Goal: Information Seeking & Learning: Learn about a topic

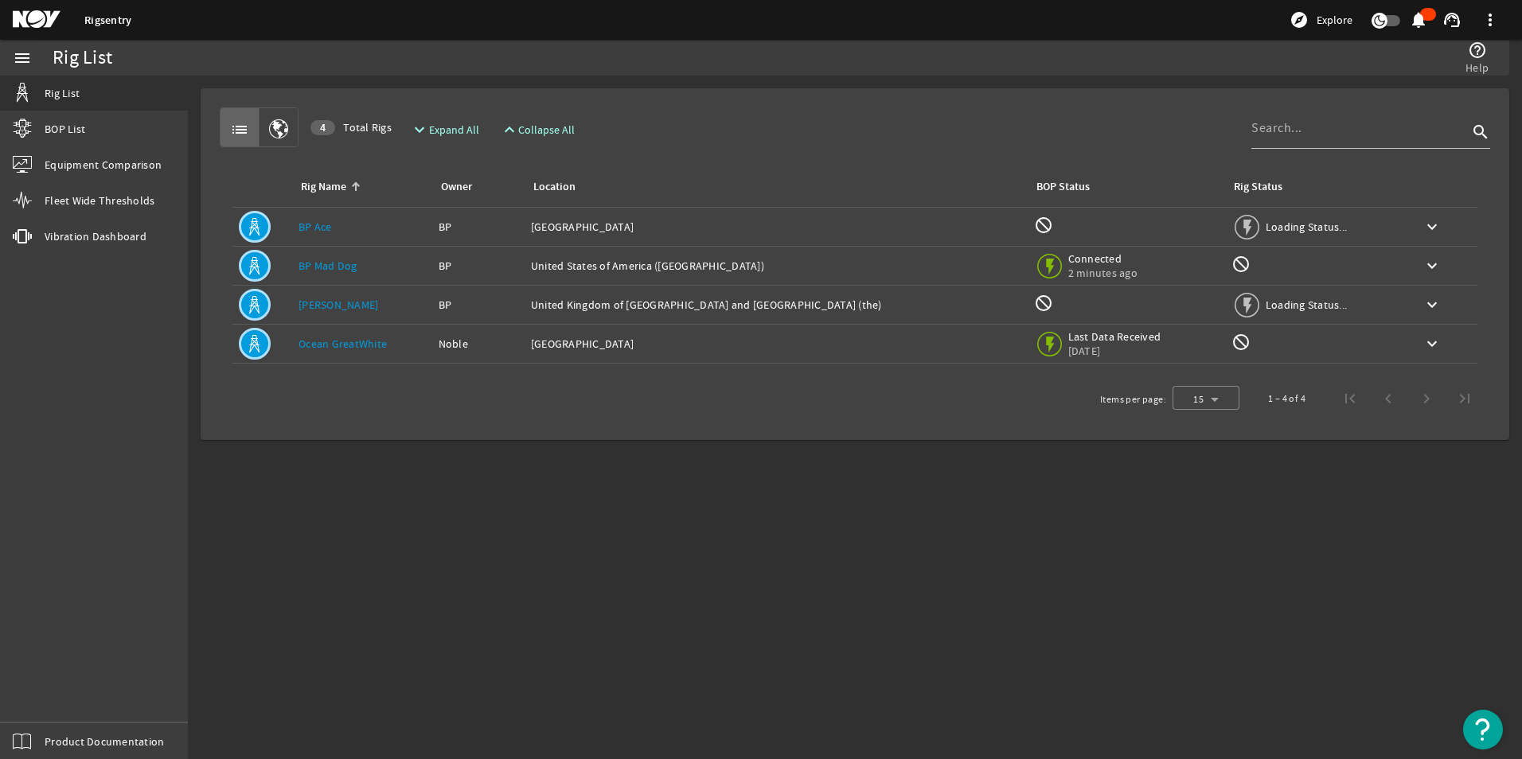
click at [320, 228] on link "BP Ace" at bounding box center [315, 227] width 33 height 14
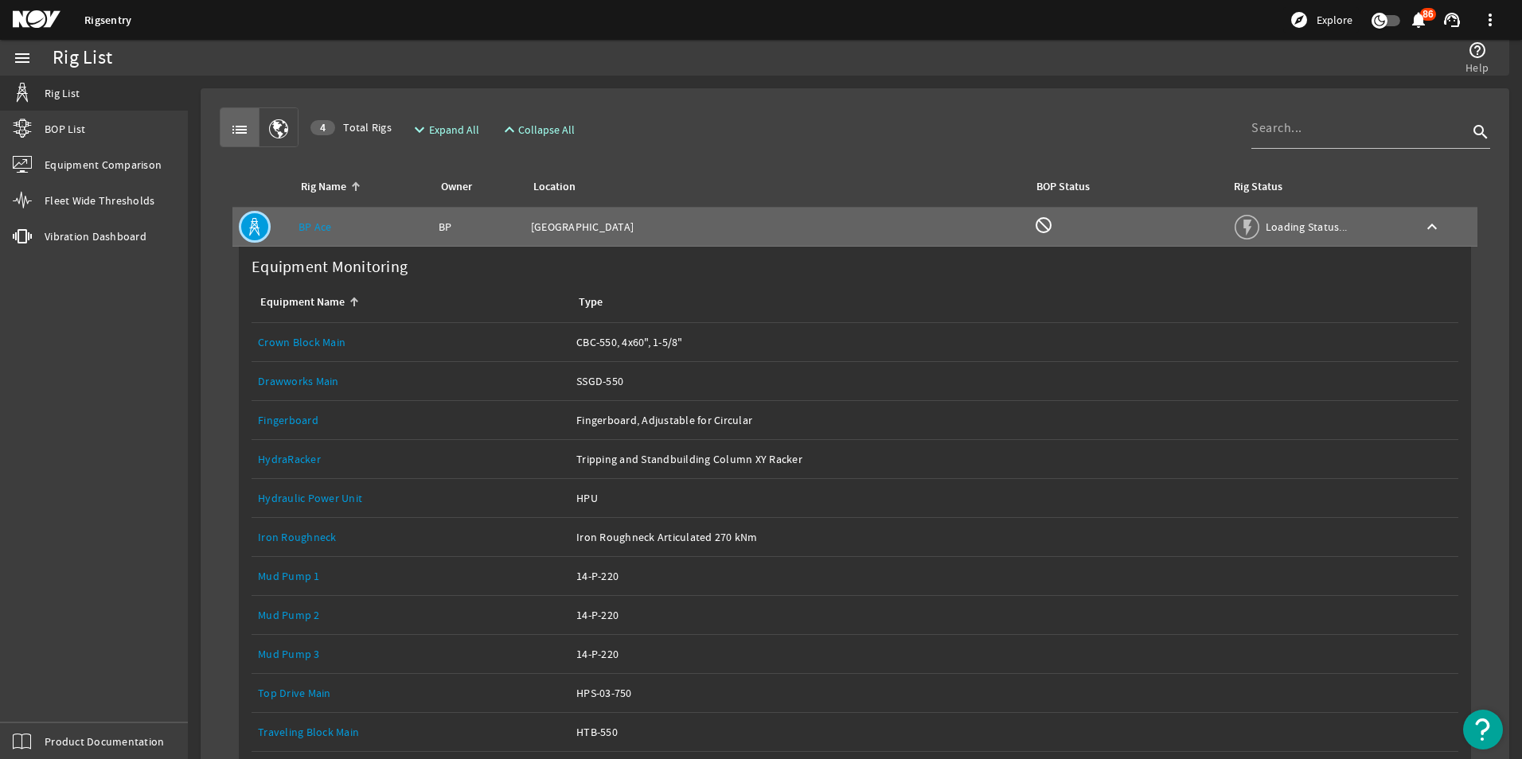
click at [299, 339] on link "Crown Block Main" at bounding box center [302, 342] width 88 height 14
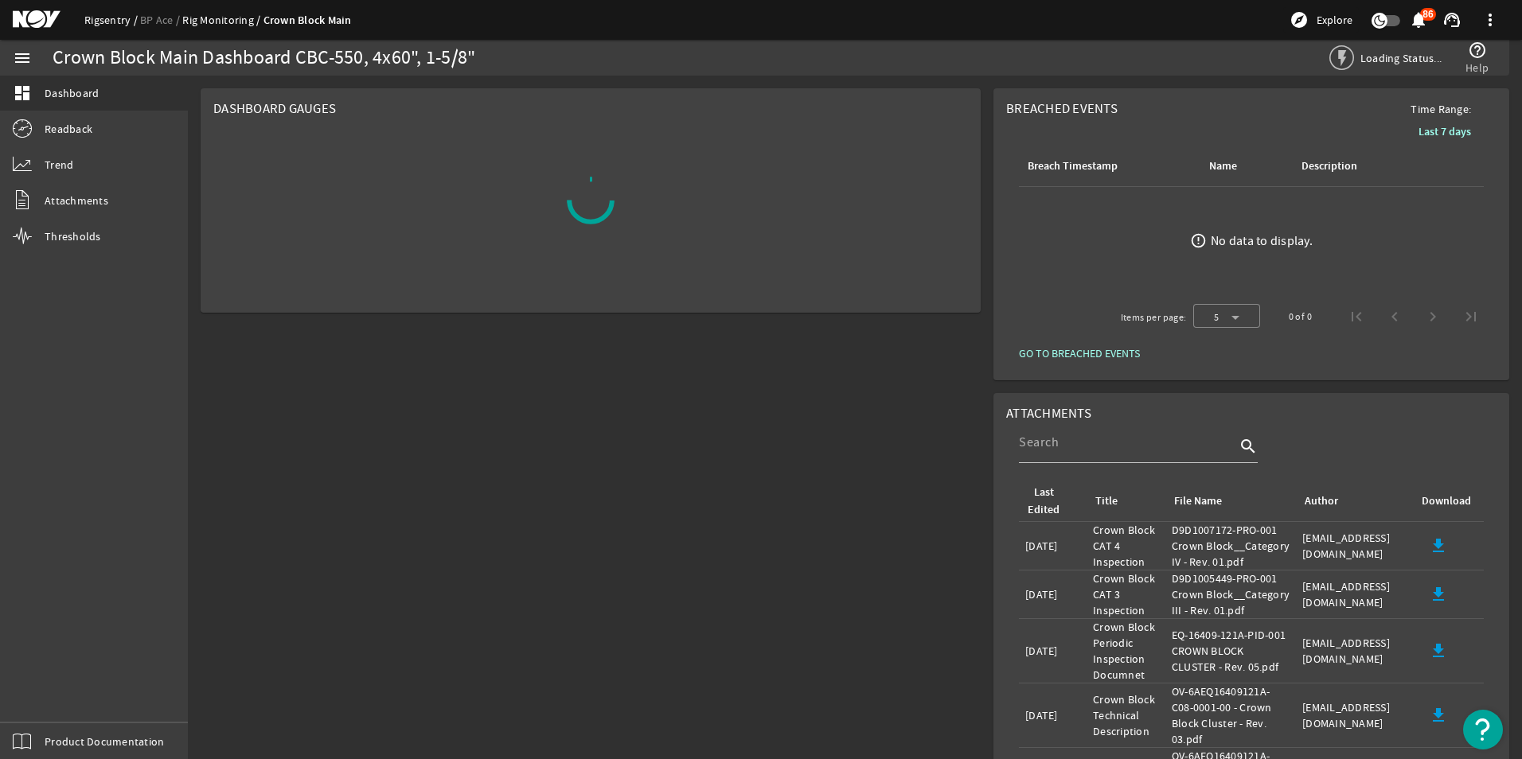
click at [113, 18] on link "Rigsentry" at bounding box center [112, 20] width 56 height 14
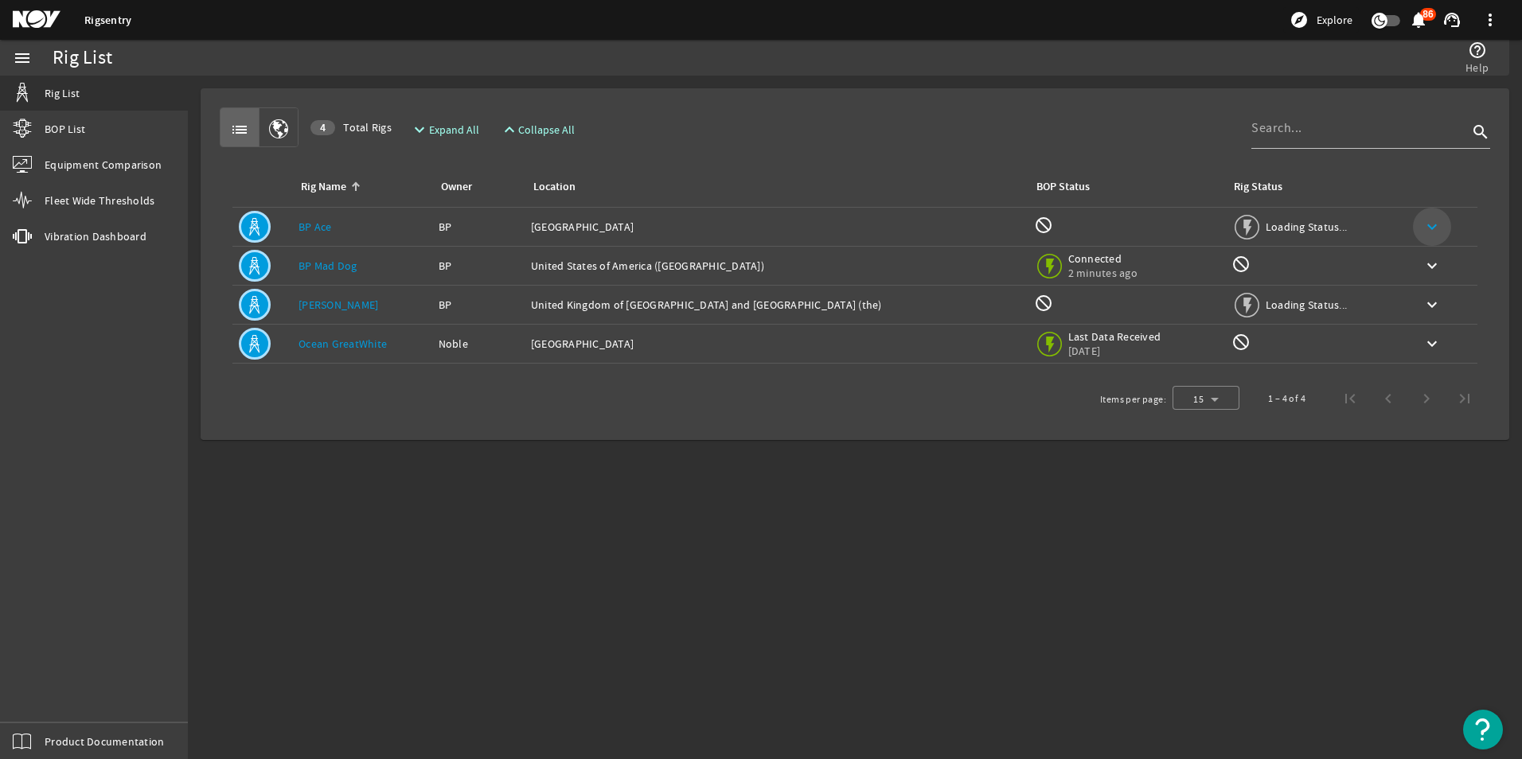
click at [1434, 228] on mat-icon "keyboard_arrow_down" at bounding box center [1432, 226] width 19 height 19
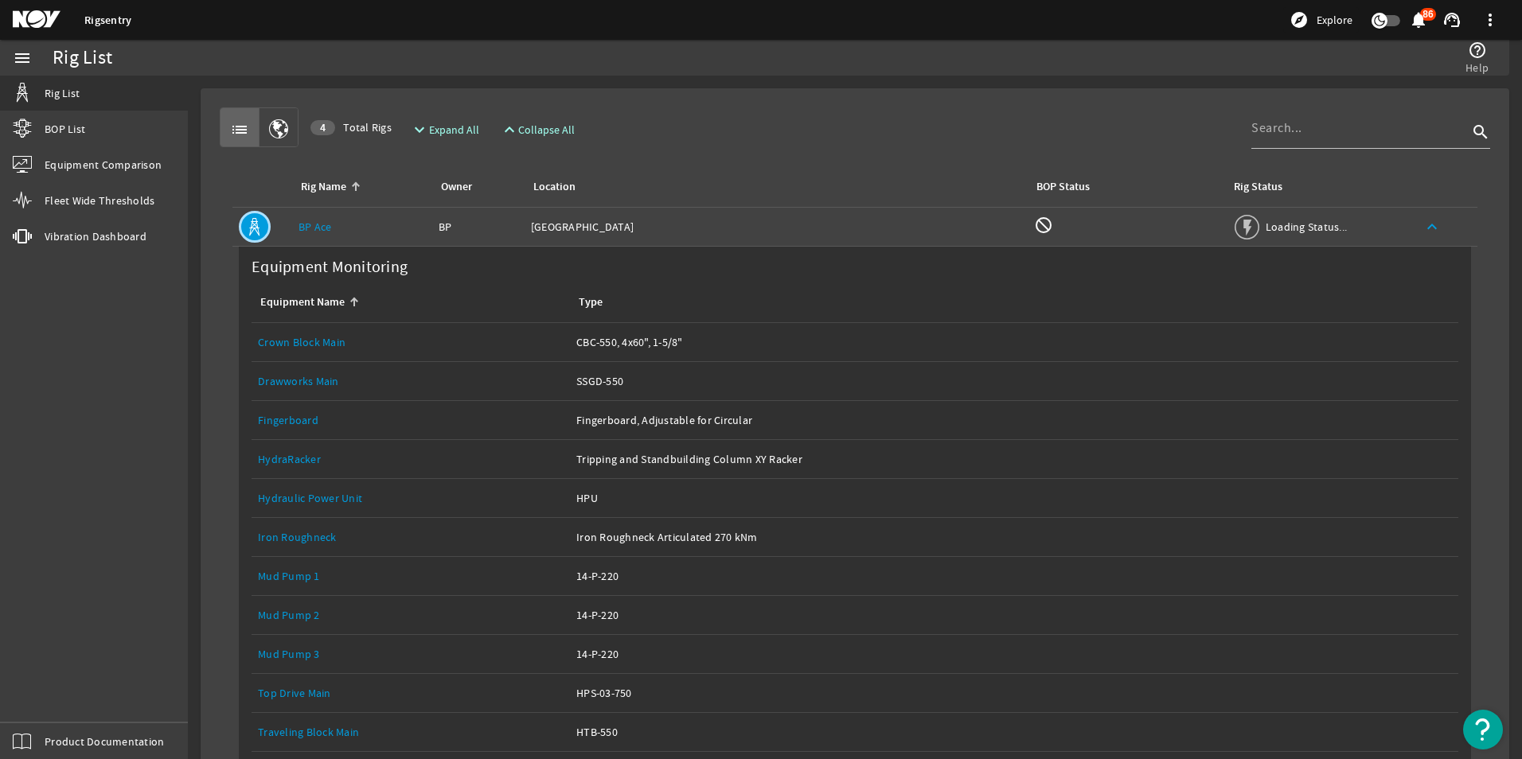
click at [321, 380] on link "Drawworks Main" at bounding box center [298, 381] width 81 height 14
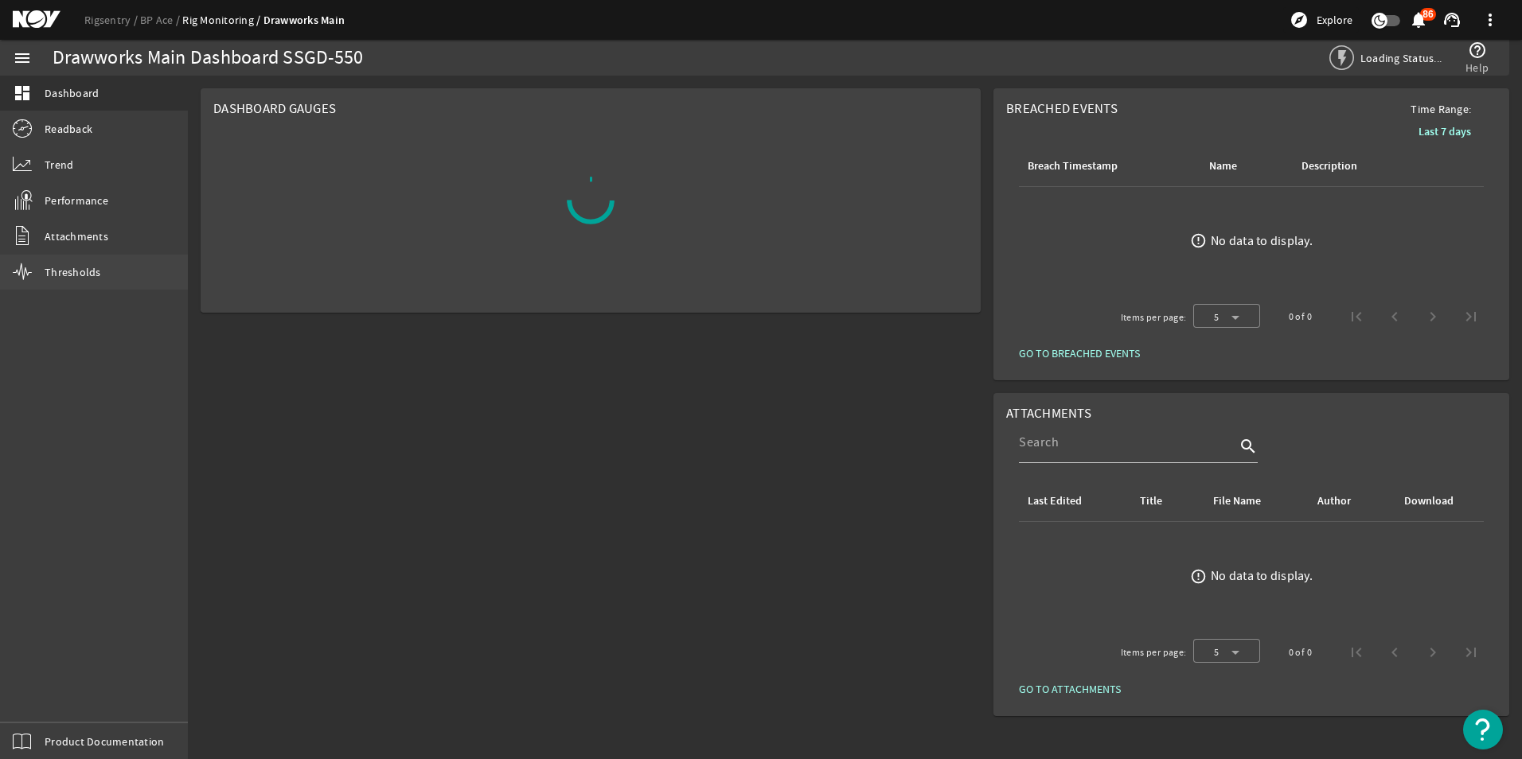
click at [90, 275] on span "Thresholds" at bounding box center [73, 272] width 57 height 16
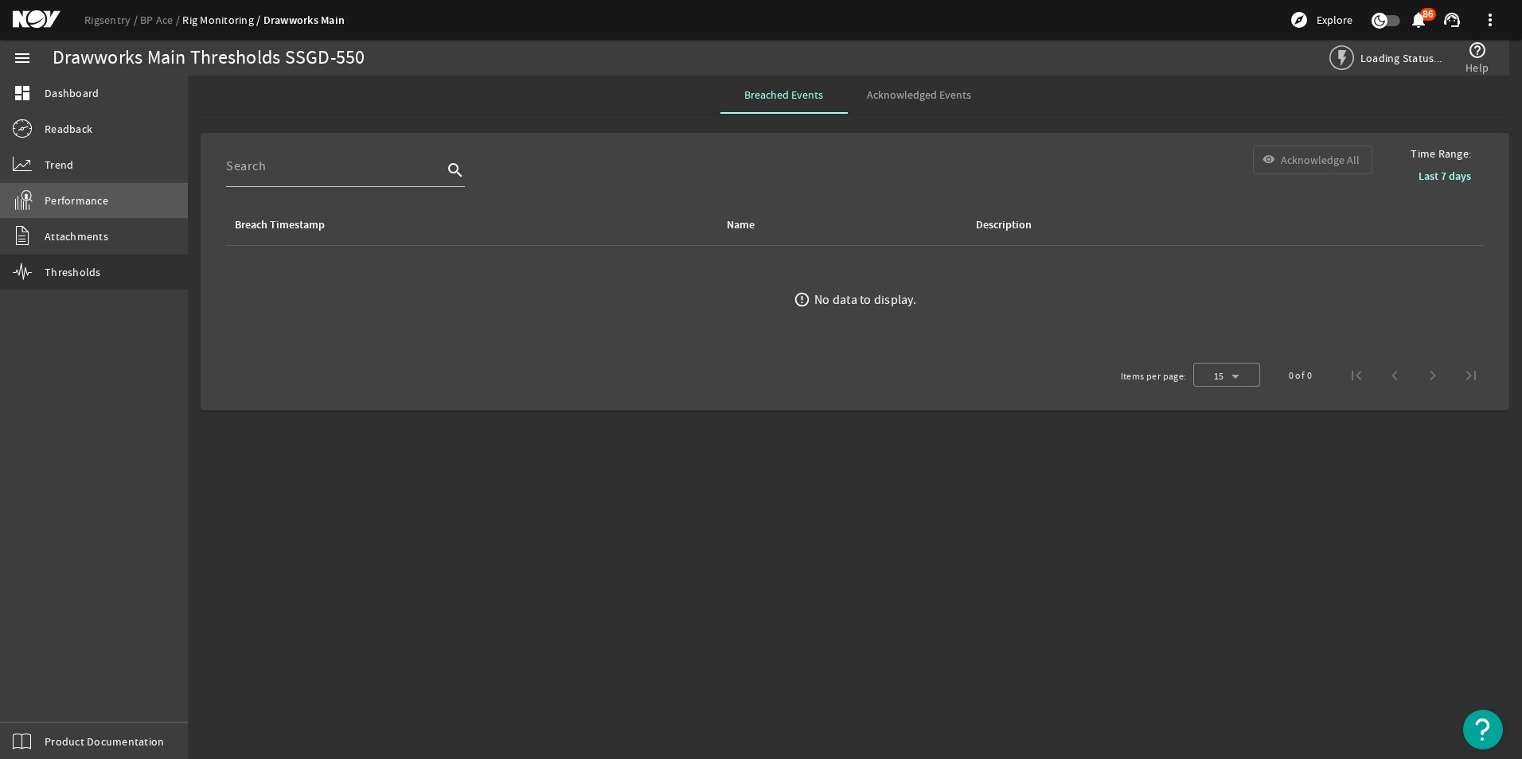
click at [79, 198] on span "Performance" at bounding box center [77, 201] width 64 height 16
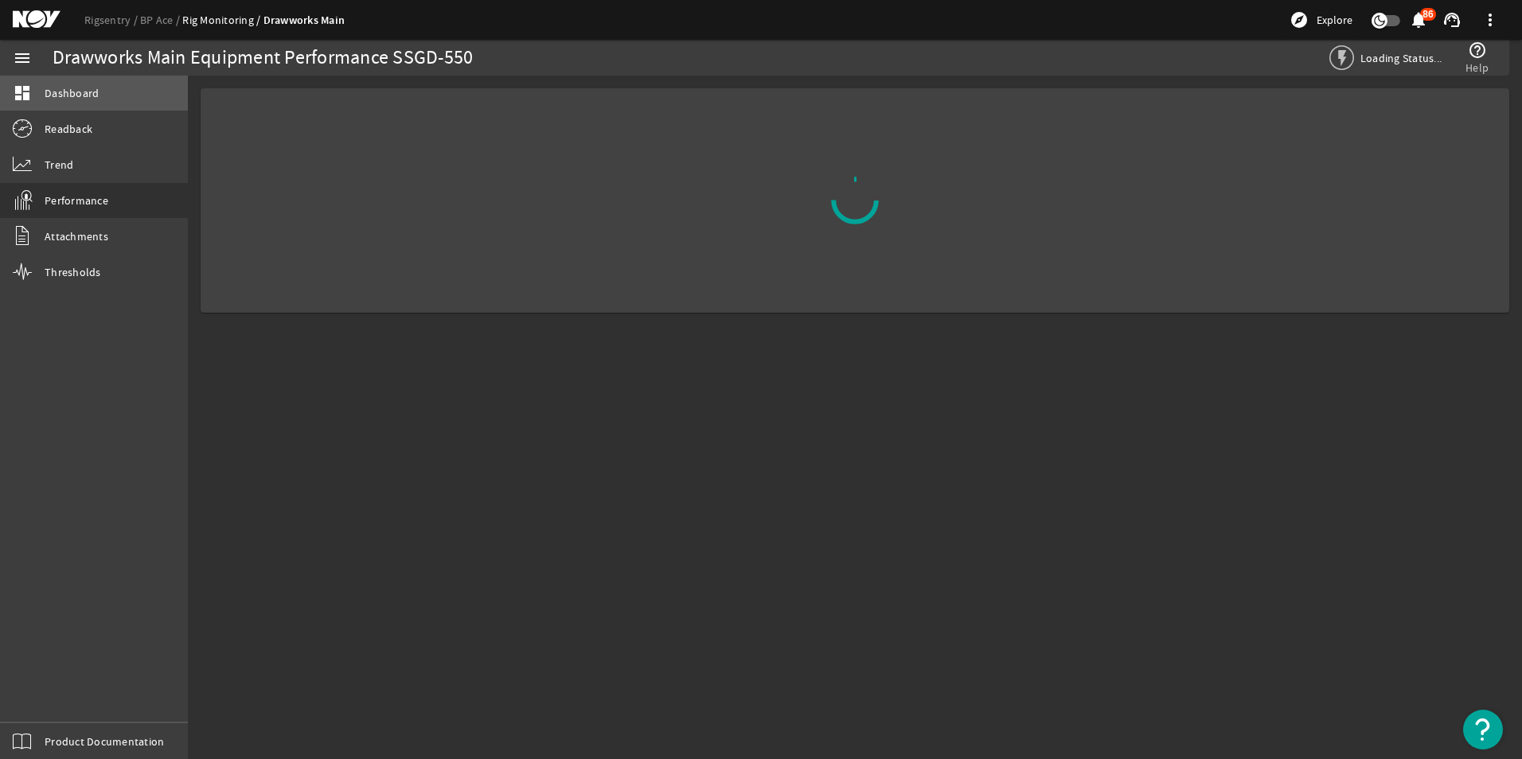
click at [94, 90] on span "Dashboard" at bounding box center [72, 93] width 54 height 16
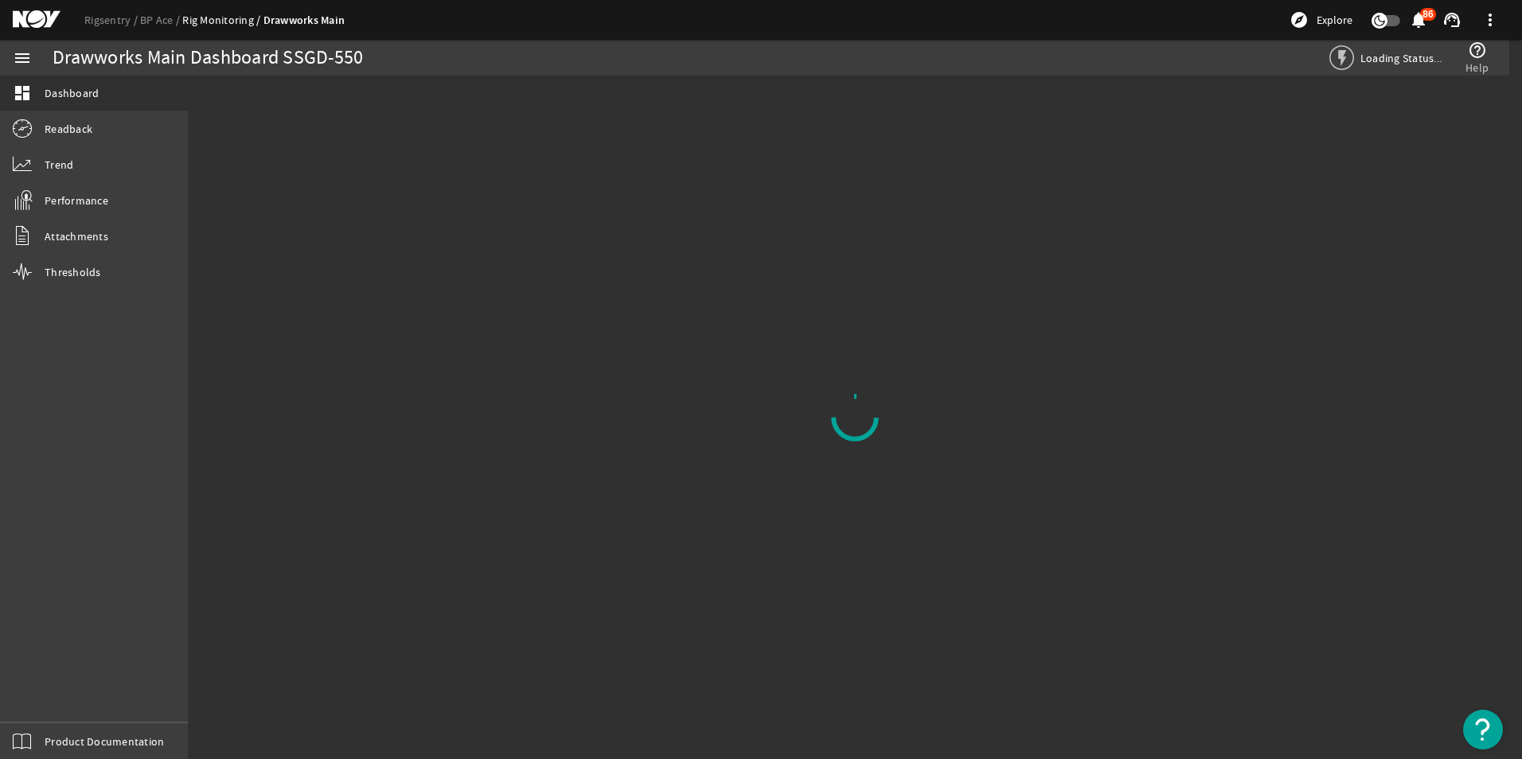
click at [1415, 21] on mat-icon "notifications" at bounding box center [1418, 19] width 19 height 19
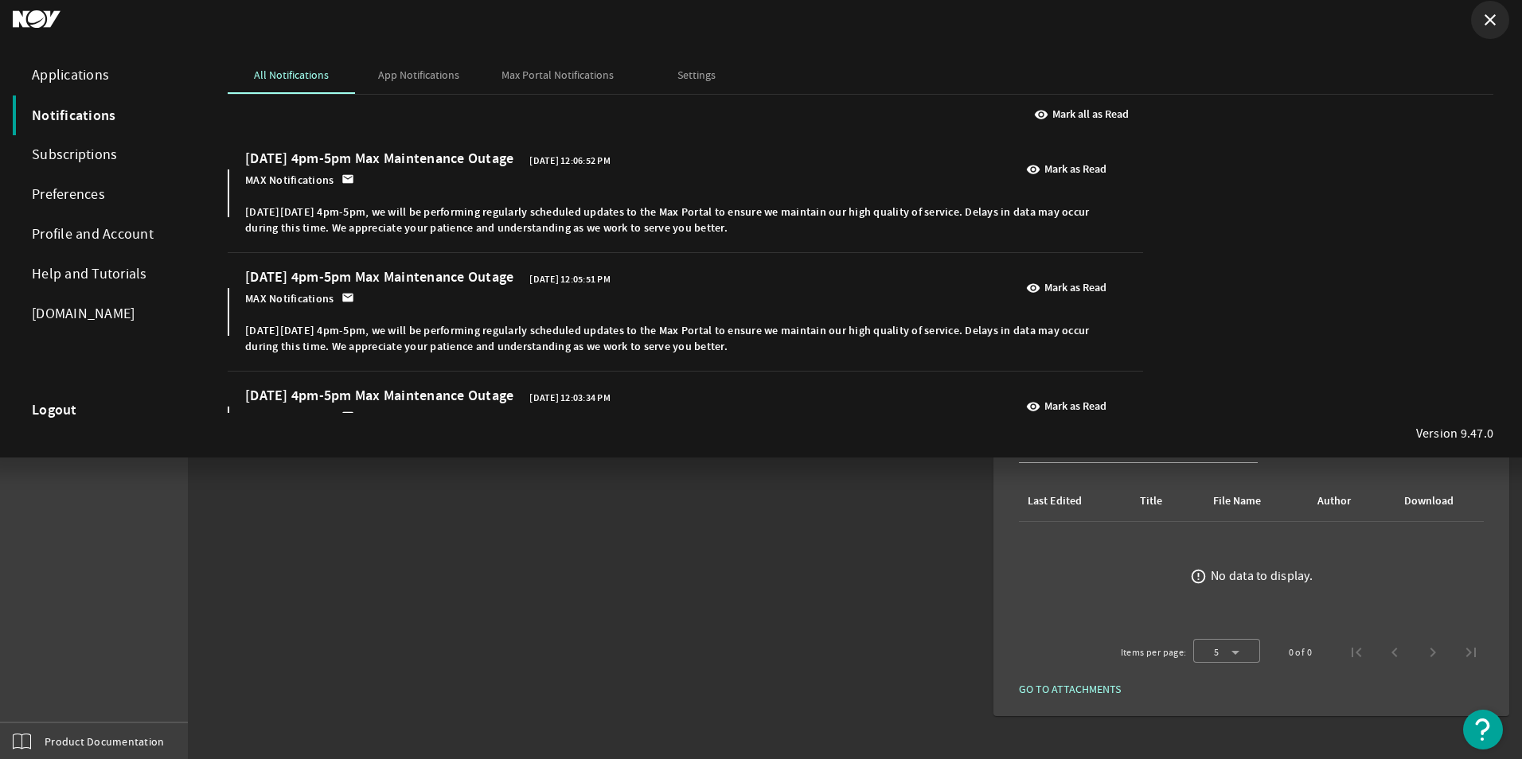
click at [1487, 26] on mat-icon "close" at bounding box center [1490, 19] width 19 height 19
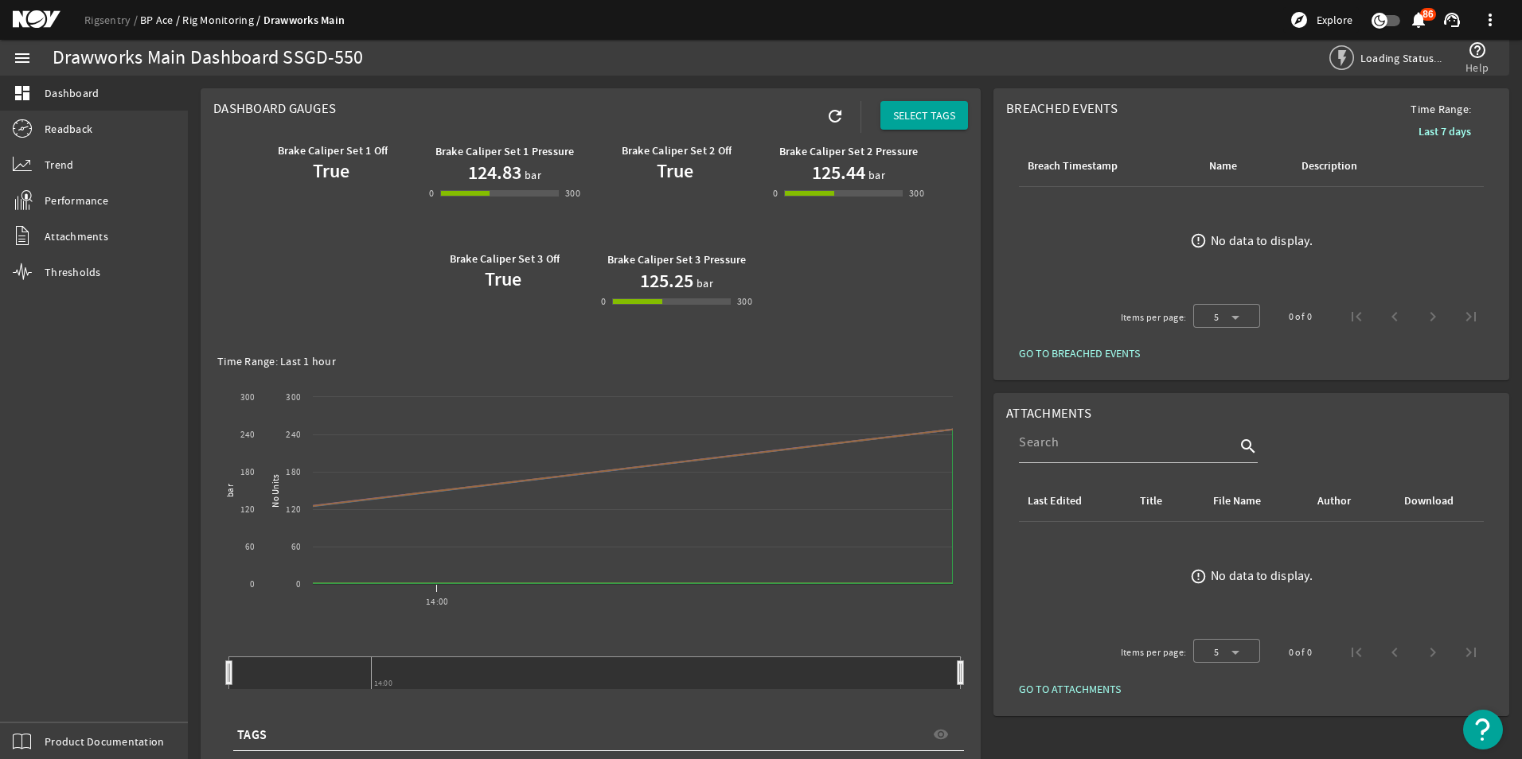
click at [156, 18] on link "BP Ace" at bounding box center [161, 20] width 42 height 14
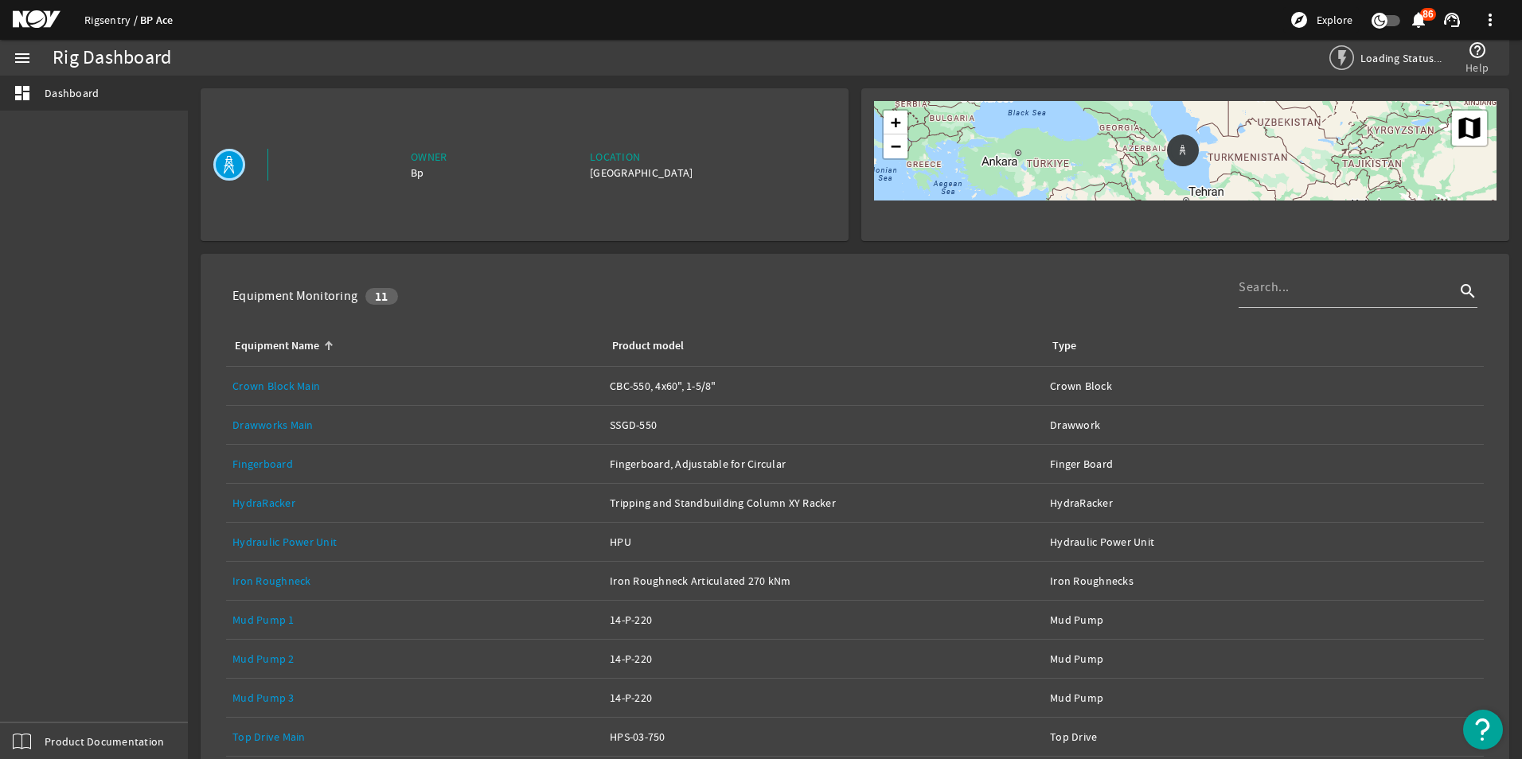
click at [116, 17] on link "Rigsentry" at bounding box center [112, 20] width 56 height 14
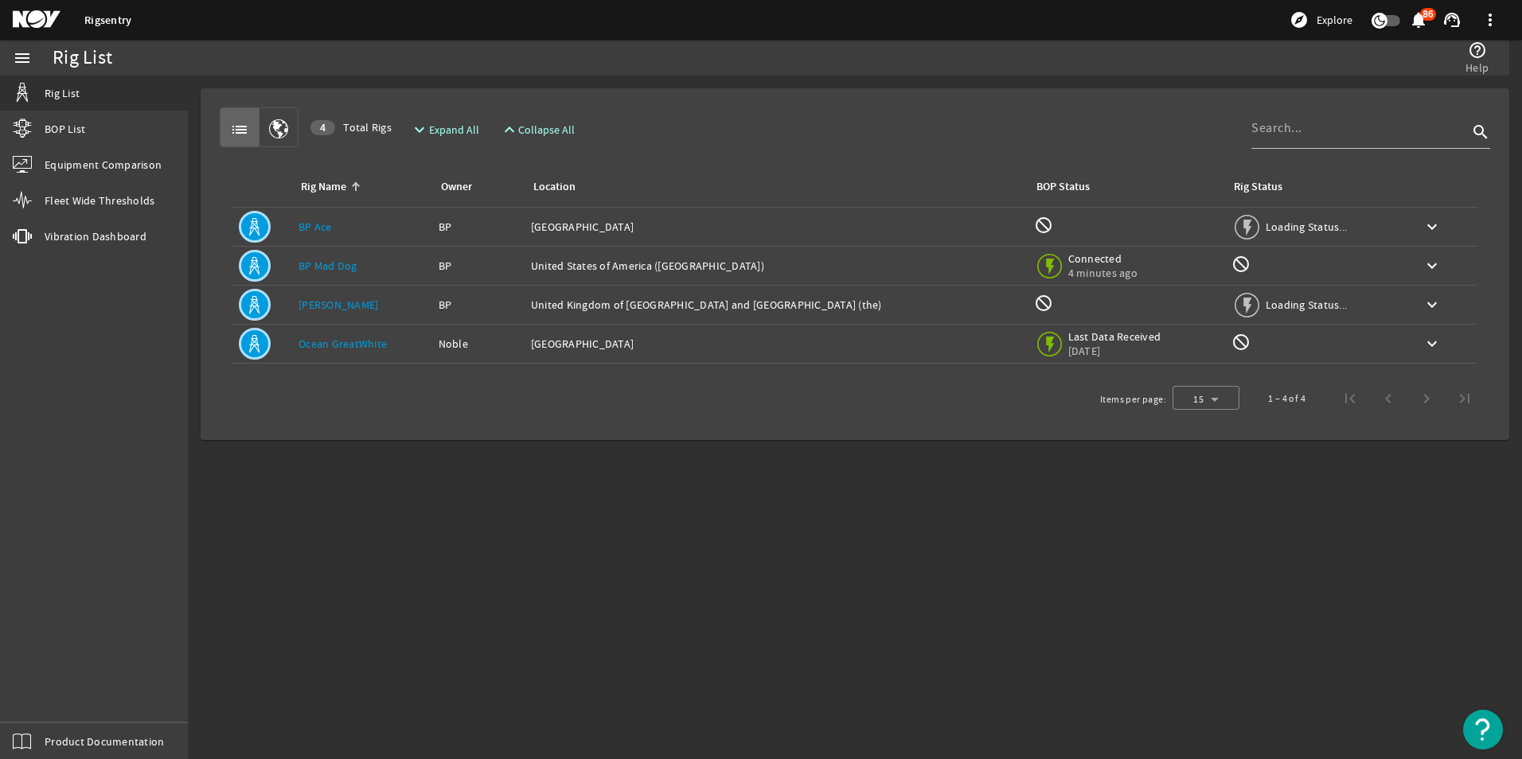
click at [318, 225] on link "BP Ace" at bounding box center [315, 227] width 33 height 14
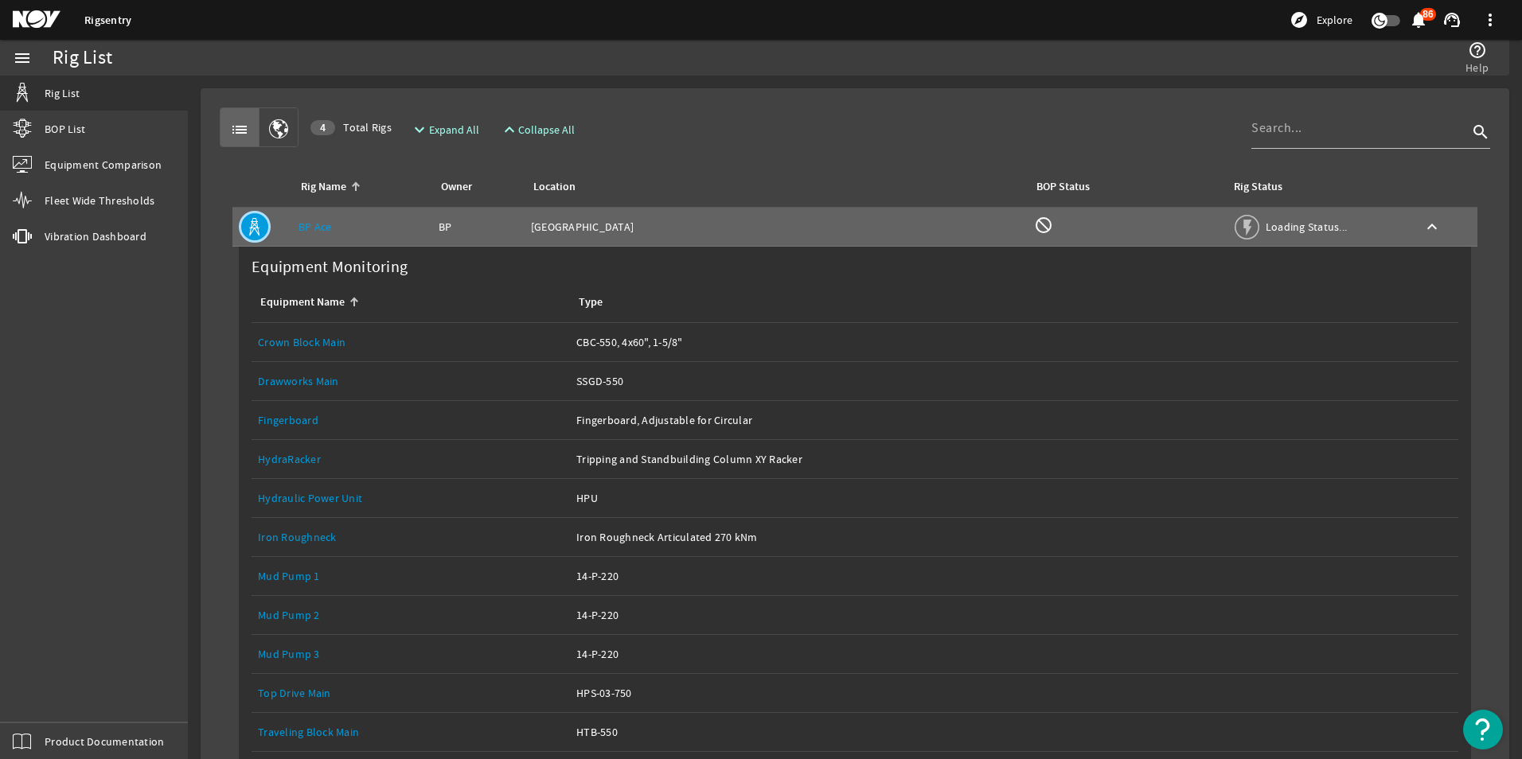
click at [297, 419] on link "Fingerboard" at bounding box center [288, 420] width 60 height 14
